Goal: Information Seeking & Learning: Learn about a topic

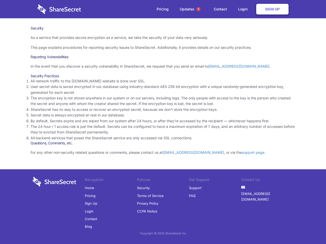
click at [163, 122] on li "By default, Secrets expire and are wiped from our system after 24 hours, or aft…" at bounding box center [163, 121] width 265 height 6
click at [198, 9] on span "1" at bounding box center [198, 9] width 4 height 4
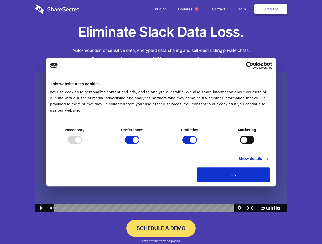
click at [161, 122] on img at bounding box center [160, 142] width 251 height 141
click at [82, 144] on div at bounding box center [74, 140] width 15 height 8
click at [139, 144] on input "Preferences" at bounding box center [132, 140] width 15 height 8
checkbox input "false"
click at [190, 144] on input "Statistics" at bounding box center [189, 140] width 15 height 8
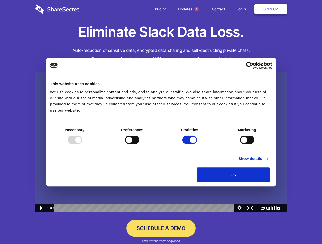
checkbox input "false"
click at [240, 144] on input "Marketing" at bounding box center [247, 140] width 15 height 8
checkbox input "true"
click at [268, 162] on link "Show details" at bounding box center [253, 159] width 30 height 6
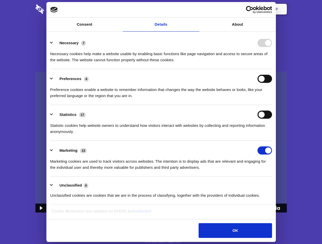
click at [272, 69] on li "Necessary 7 Necessary cookies help make a website usable by enabling basic func…" at bounding box center [160, 51] width 221 height 36
click at [196, 9] on span "1" at bounding box center [196, 9] width 4 height 4
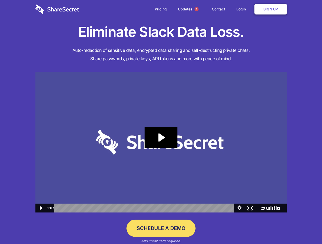
click at [161, 142] on icon "Play Video: Sharesecret Slack Extension" at bounding box center [160, 137] width 33 height 21
